Goal: Task Accomplishment & Management: Use online tool/utility

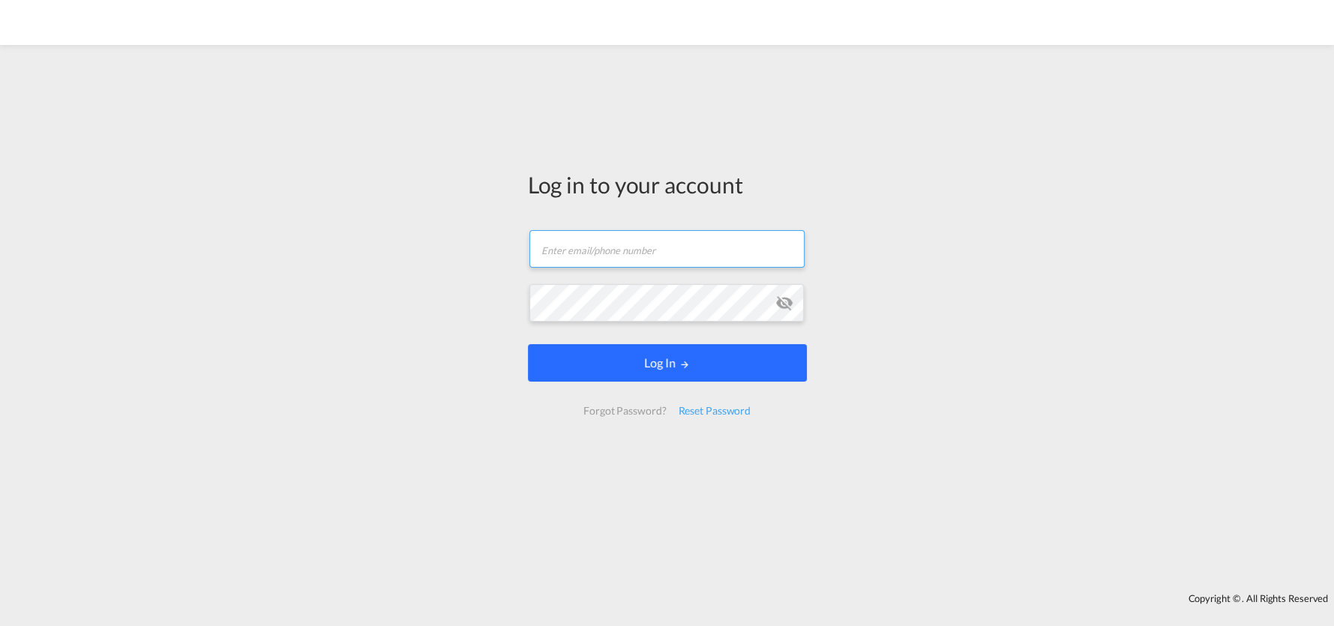
type input "[PERSON_NAME][EMAIL_ADDRESS][DOMAIN_NAME]"
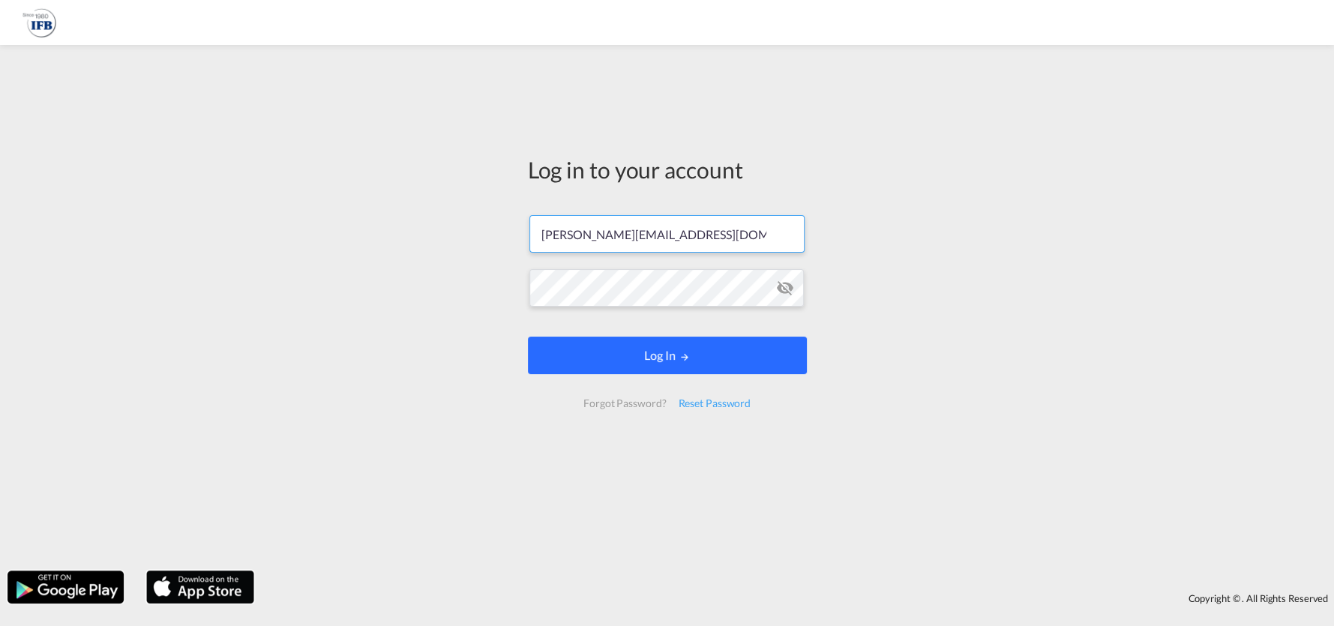
click at [650, 358] on button "Log In" at bounding box center [667, 355] width 279 height 37
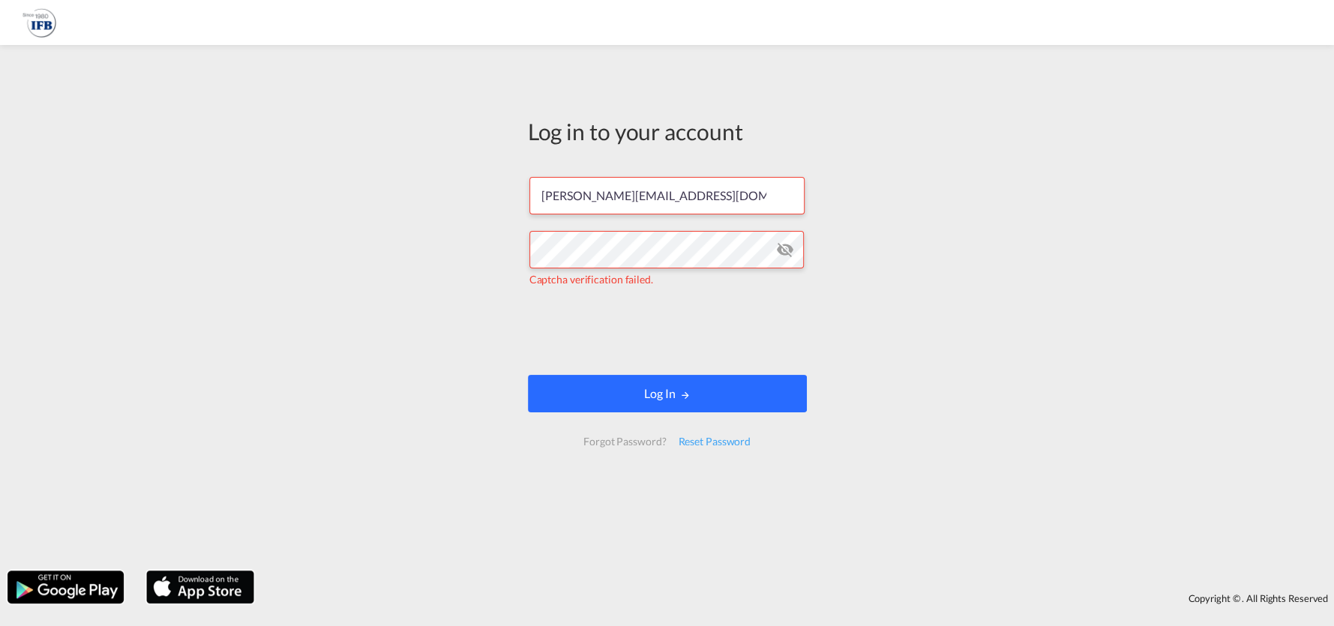
click at [654, 403] on button "Log In" at bounding box center [667, 393] width 279 height 37
drag, startPoint x: 680, startPoint y: 395, endPoint x: 654, endPoint y: 415, distance: 32.7
click at [680, 394] on md-icon "LOGIN" at bounding box center [684, 395] width 10 height 10
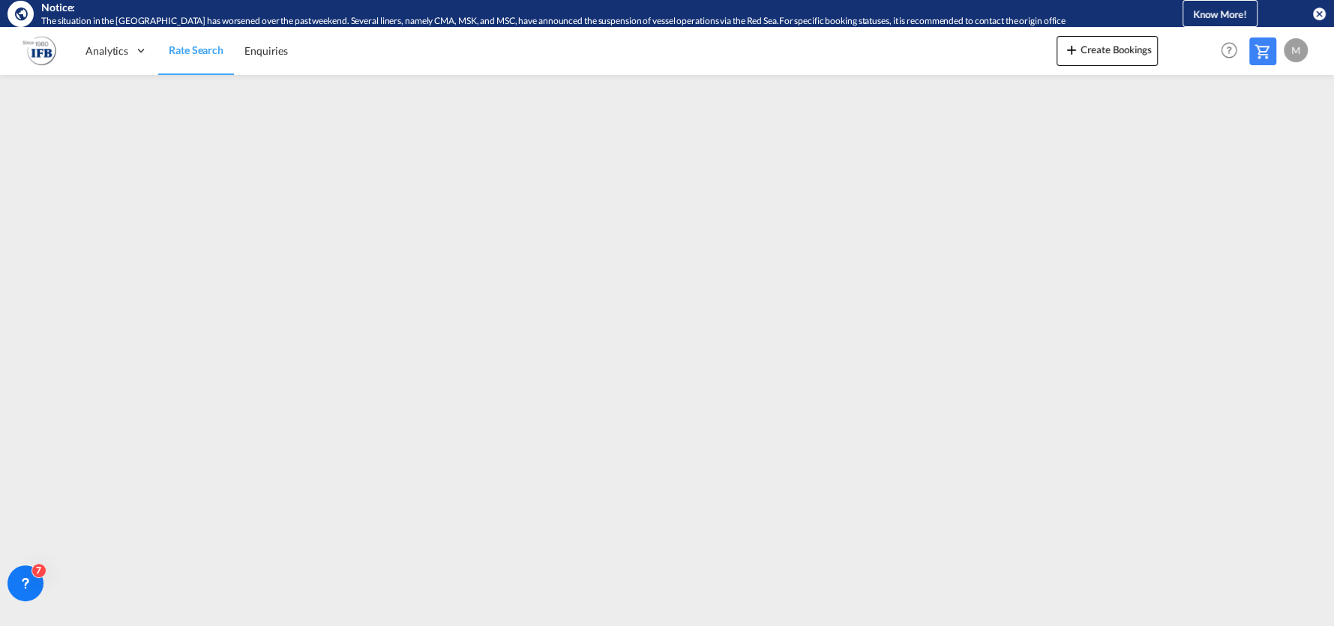
click at [1313, 13] on md-icon "icon-close-circle" at bounding box center [1318, 13] width 15 height 15
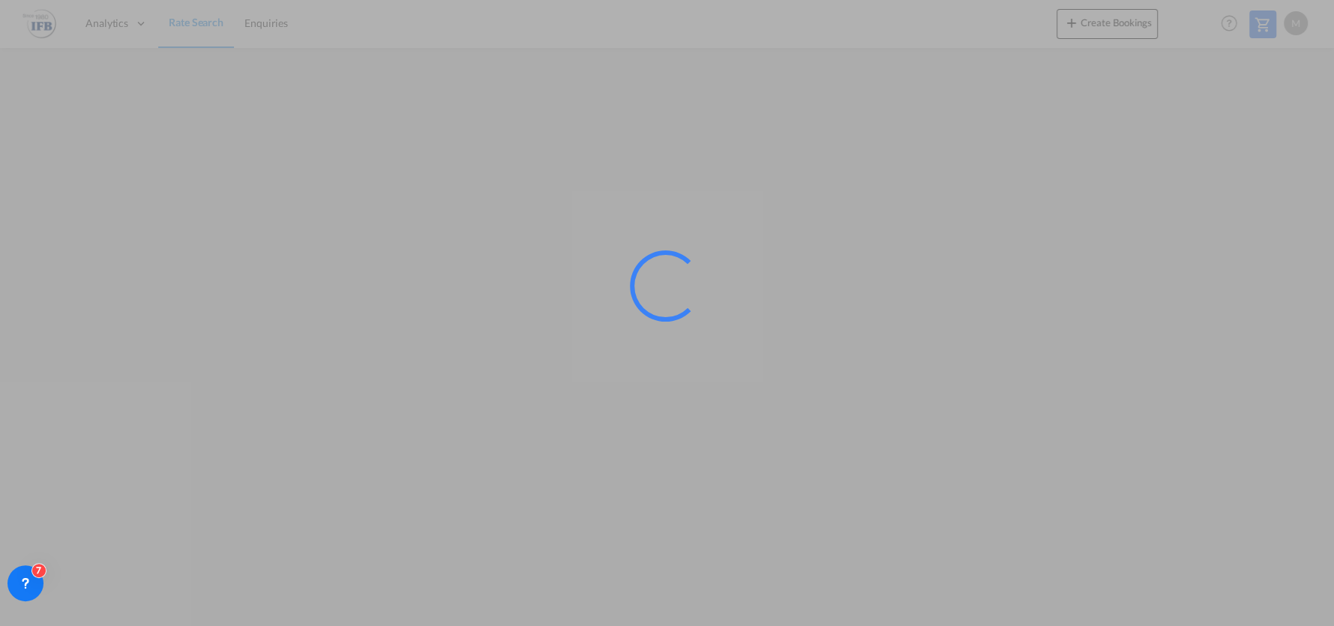
click at [779, 331] on div at bounding box center [667, 313] width 1334 height 626
